Goal: Task Accomplishment & Management: Manage account settings

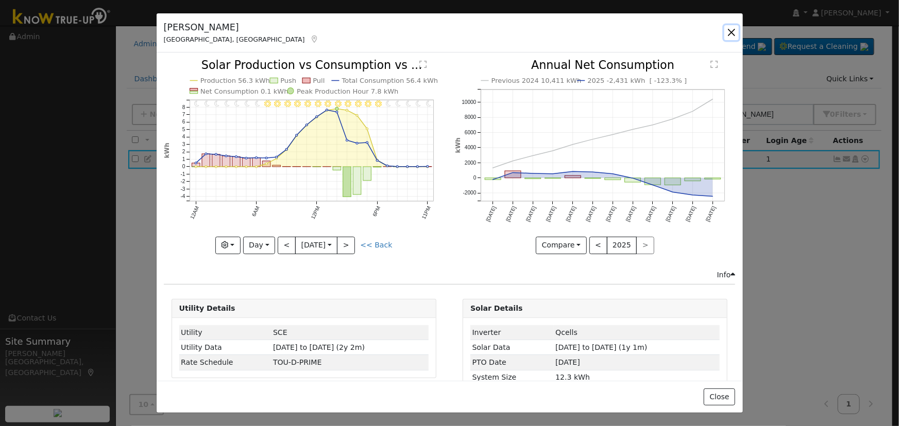
click at [728, 30] on button "button" at bounding box center [731, 32] width 14 height 14
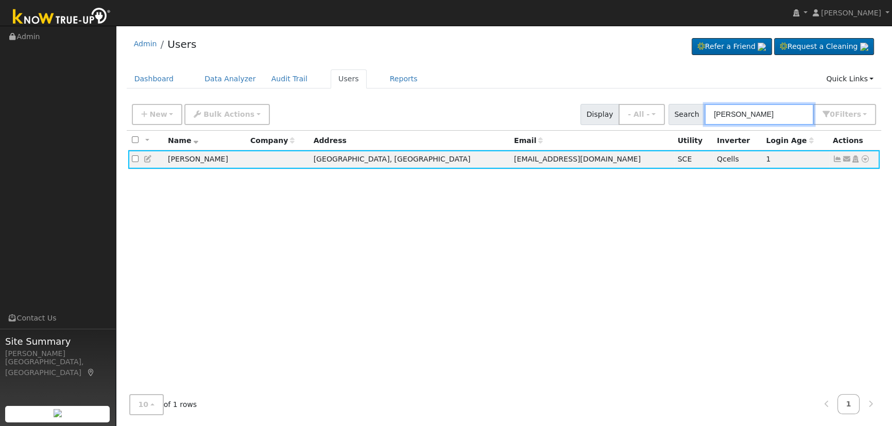
drag, startPoint x: 811, startPoint y: 107, endPoint x: 792, endPoint y: 110, distance: 19.3
click at [800, 108] on input "[PERSON_NAME]" at bounding box center [758, 114] width 109 height 21
click at [790, 111] on input "[PERSON_NAME]" at bounding box center [758, 114] width 109 height 21
click at [790, 110] on input "[PERSON_NAME]" at bounding box center [758, 114] width 109 height 21
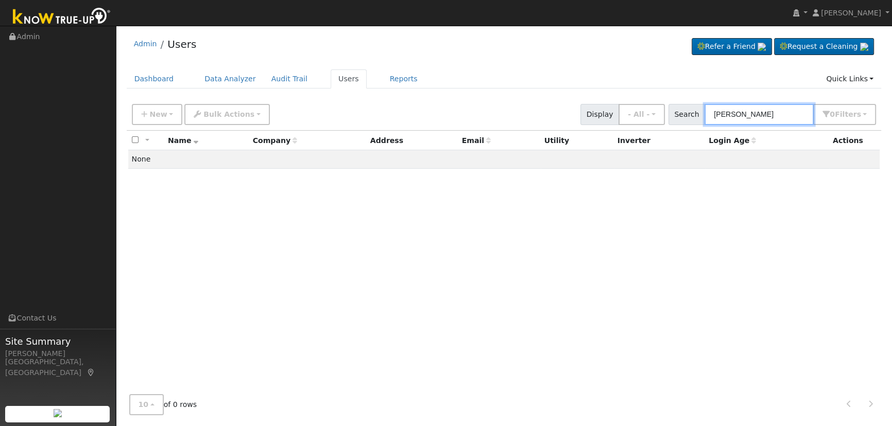
click at [740, 113] on input "[PERSON_NAME]" at bounding box center [758, 114] width 109 height 21
click at [803, 117] on input "[PERSON_NAME]" at bounding box center [758, 114] width 109 height 21
type input "[PERSON_NAME]"
drag, startPoint x: 804, startPoint y: 118, endPoint x: 506, endPoint y: 113, distance: 298.2
click at [495, 113] on div "New Add User Quick Add Quick Connect Quick Convert Lead Bulk Actions Send Email…" at bounding box center [504, 112] width 748 height 25
